Goal: Task Accomplishment & Management: Use online tool/utility

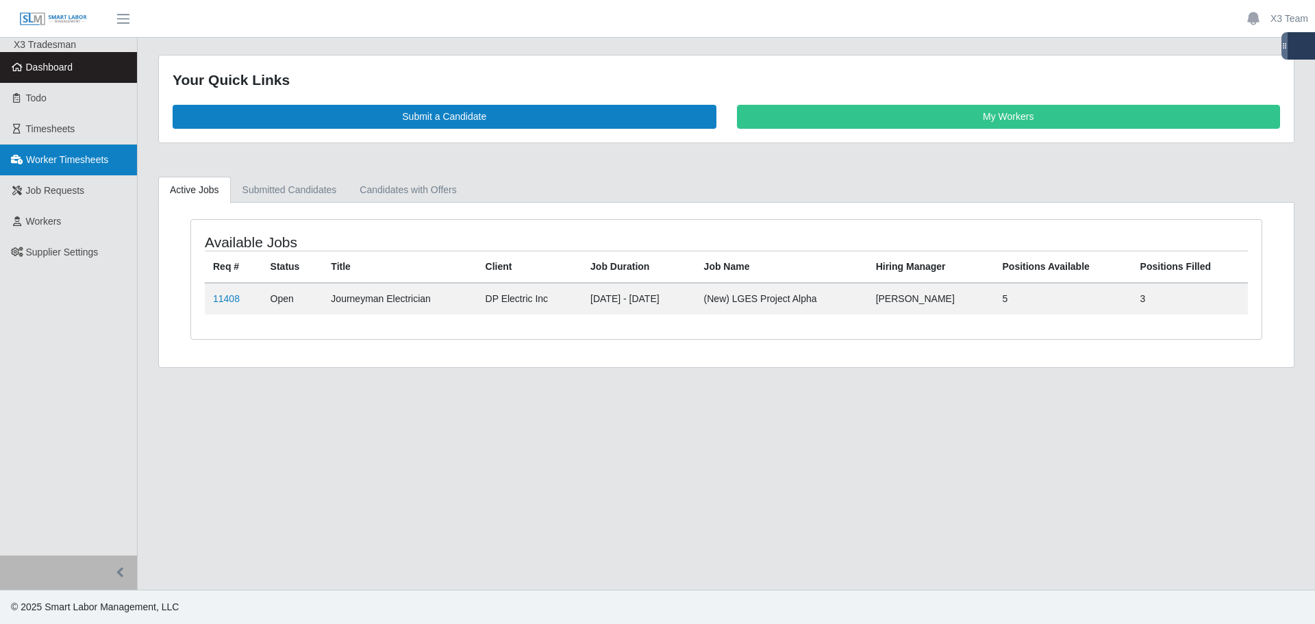
click at [71, 164] on span "Worker Timesheets" at bounding box center [67, 159] width 82 height 11
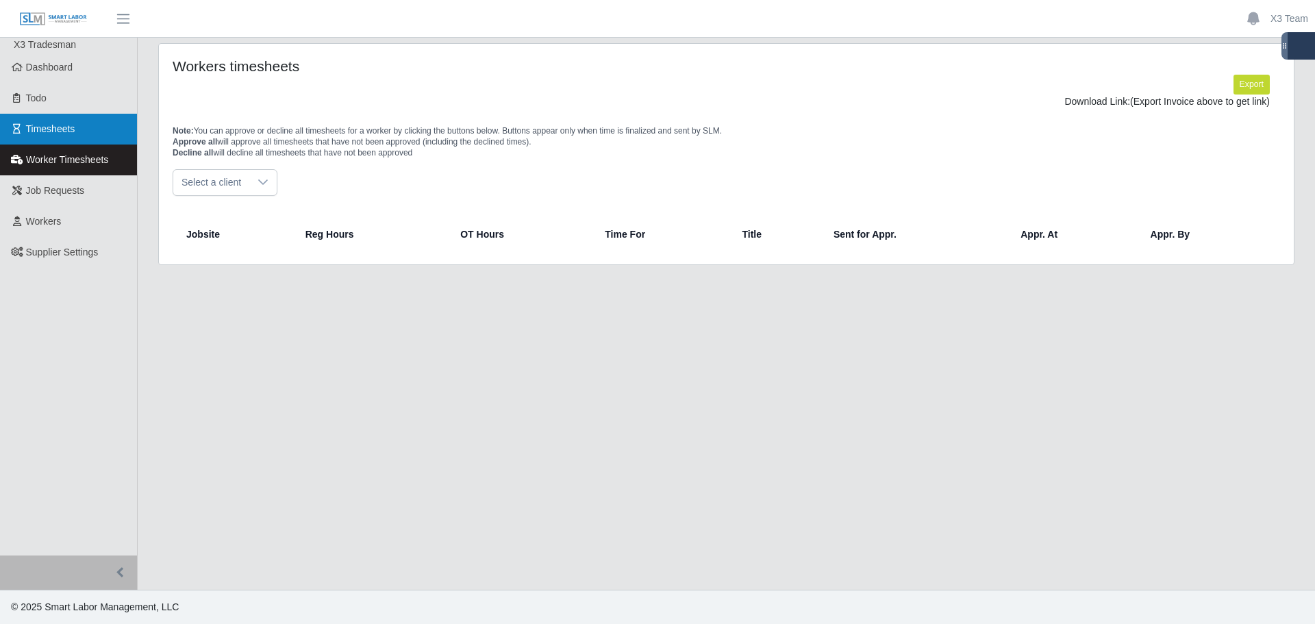
click at [76, 127] on link "Timesheets" at bounding box center [68, 129] width 137 height 31
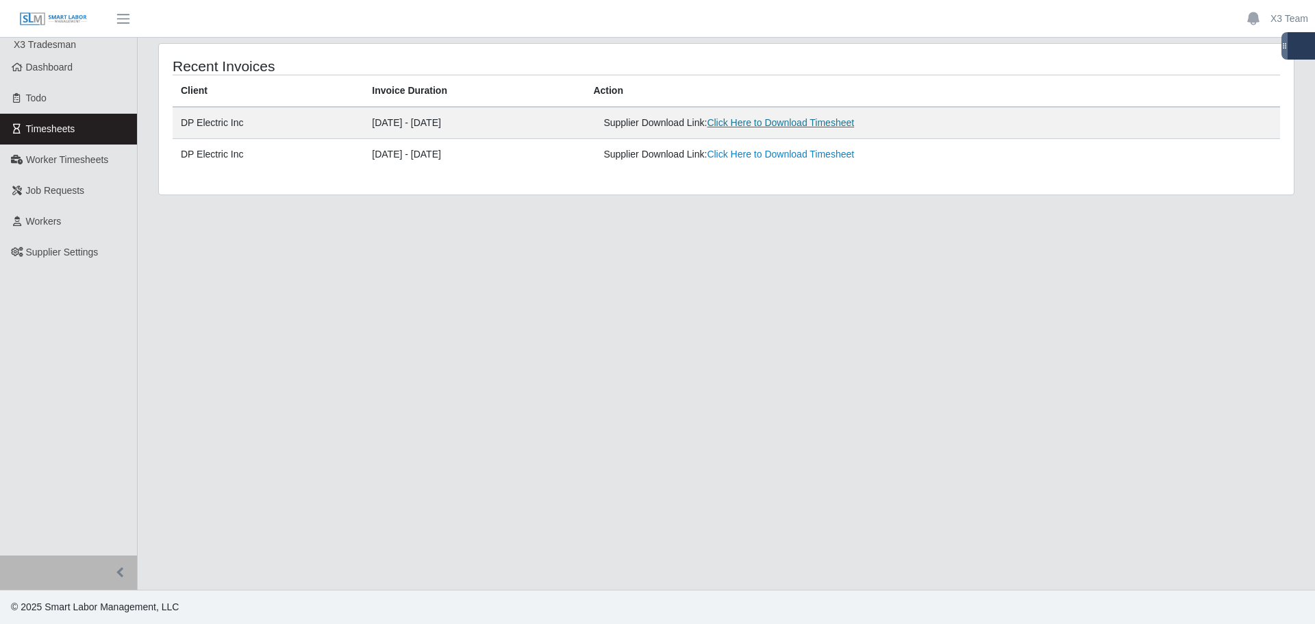
click at [837, 127] on link "Click Here to Download Timesheet" at bounding box center [780, 122] width 147 height 11
